Goal: Check status: Check status

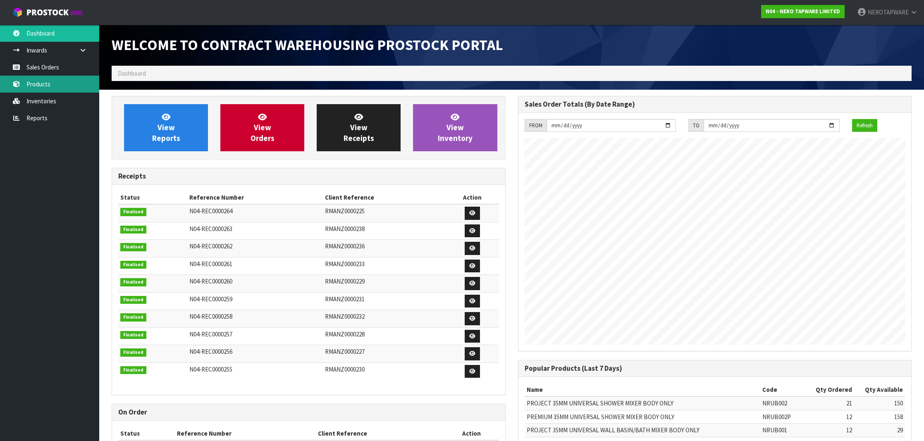
scroll to position [456, 406]
click at [57, 70] on link "Sales Orders" at bounding box center [49, 67] width 99 height 17
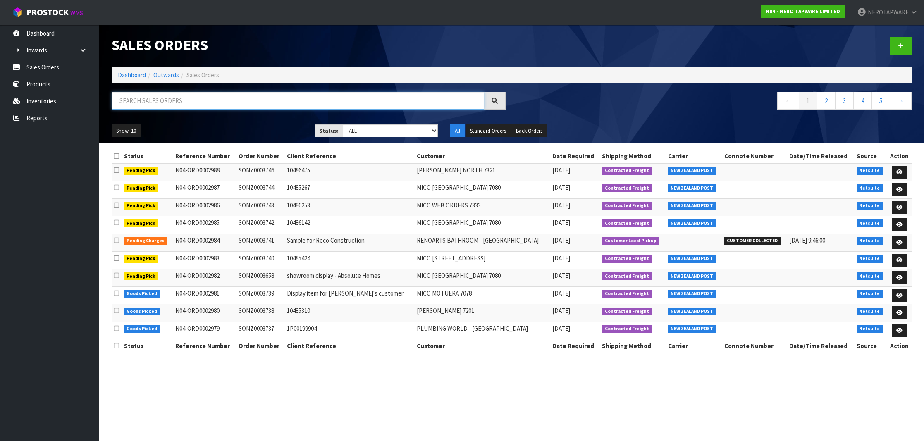
click at [196, 97] on input "text" at bounding box center [298, 101] width 373 height 18
paste input "SONZ0002333"
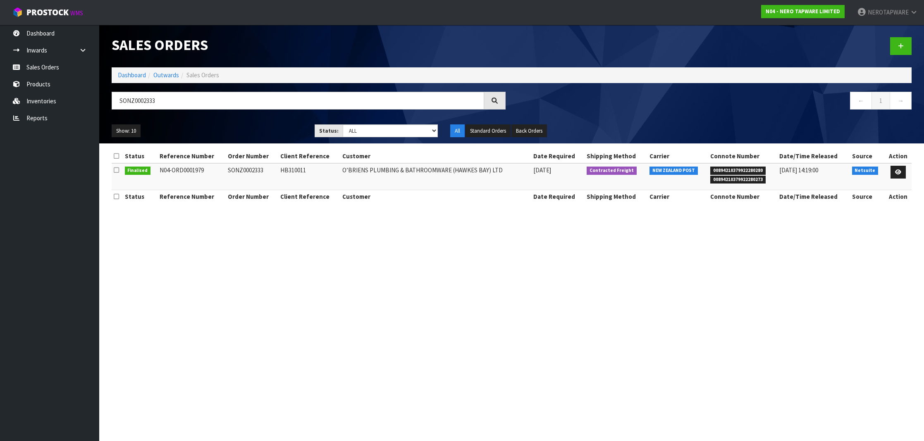
click at [724, 169] on span "00894210379922280280" at bounding box center [737, 171] width 55 height 8
copy span "00894210379922280280"
click at [136, 101] on input "SONZ0002333" at bounding box center [298, 101] width 373 height 18
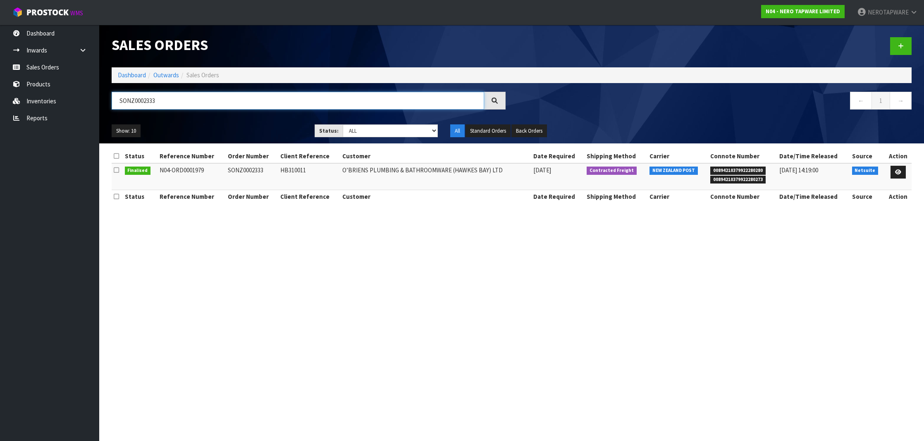
paste input "74"
type input "SONZ0002374"
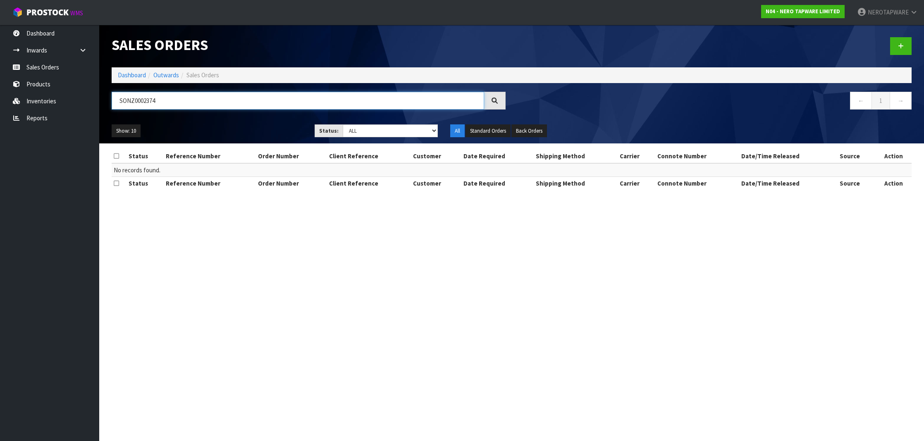
click at [154, 102] on input "SONZ0002374" at bounding box center [298, 101] width 373 height 18
click at [50, 107] on link "Inventories" at bounding box center [49, 101] width 99 height 17
click at [46, 118] on link "Reports" at bounding box center [49, 118] width 99 height 17
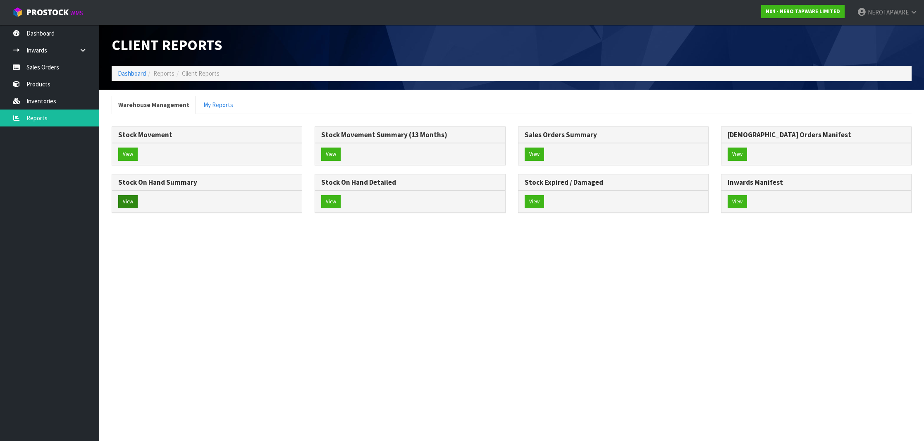
click at [130, 199] on button "View" at bounding box center [127, 201] width 19 height 13
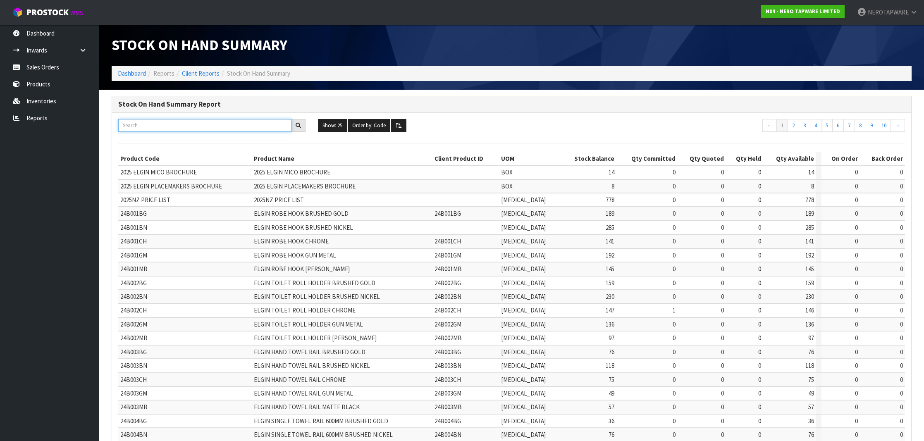
click at [163, 124] on input "text" at bounding box center [204, 125] width 173 height 13
paste input "NR250810ctGM"
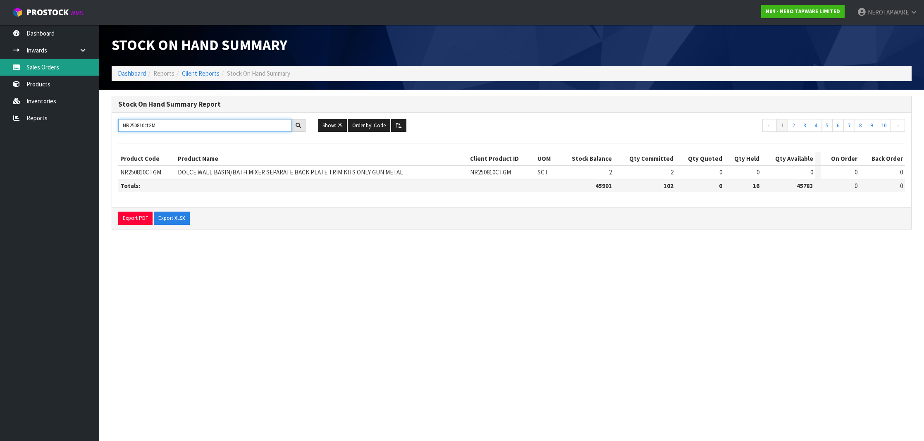
type input "NR250810ctGM"
click at [42, 69] on link "Sales Orders" at bounding box center [49, 67] width 99 height 17
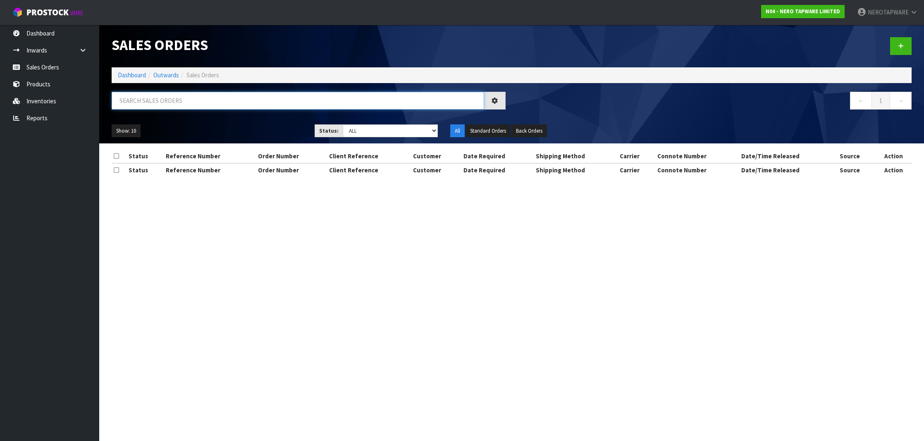
click at [217, 105] on input "text" at bounding box center [298, 101] width 373 height 18
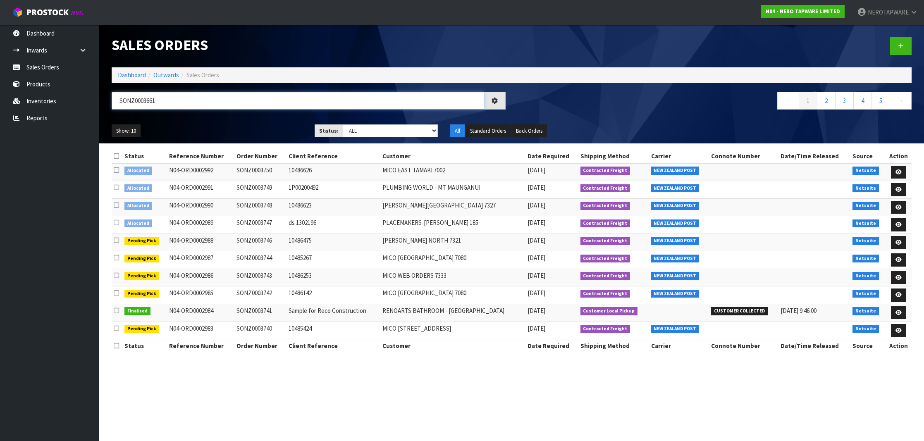
type input "SONZ0003661"
